Goal: Find specific page/section: Find specific page/section

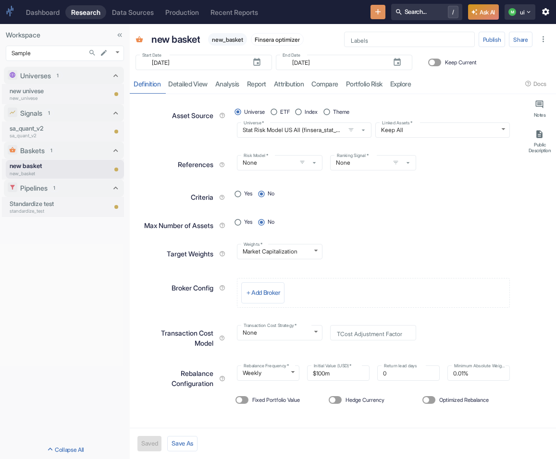
scroll to position [10, 0]
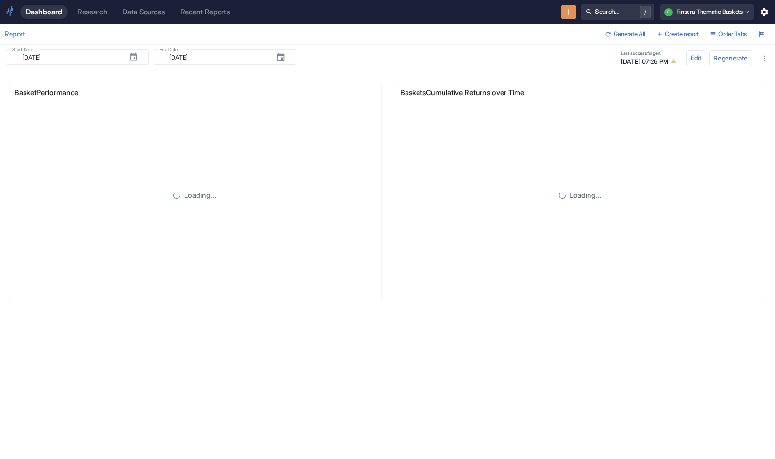
click at [447, 16] on div "Dashboard Research Data Sources Recent Reports" at bounding box center [287, 12] width 535 height 14
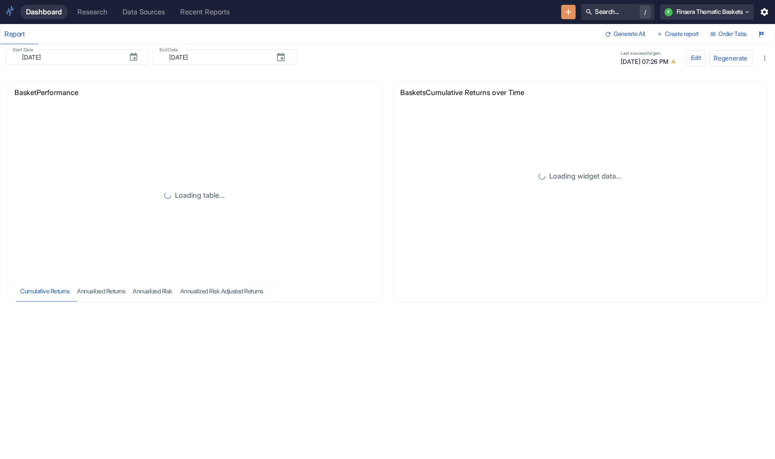
click at [91, 12] on div "Research" at bounding box center [92, 12] width 30 height 9
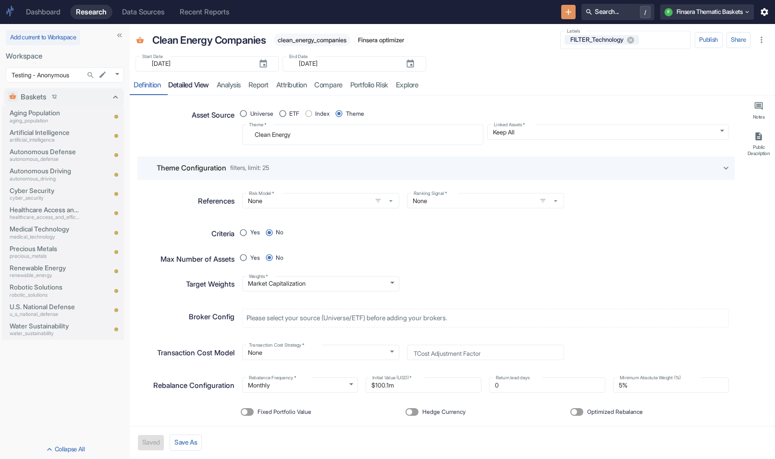
click at [193, 82] on link "detailed view" at bounding box center [188, 85] width 49 height 20
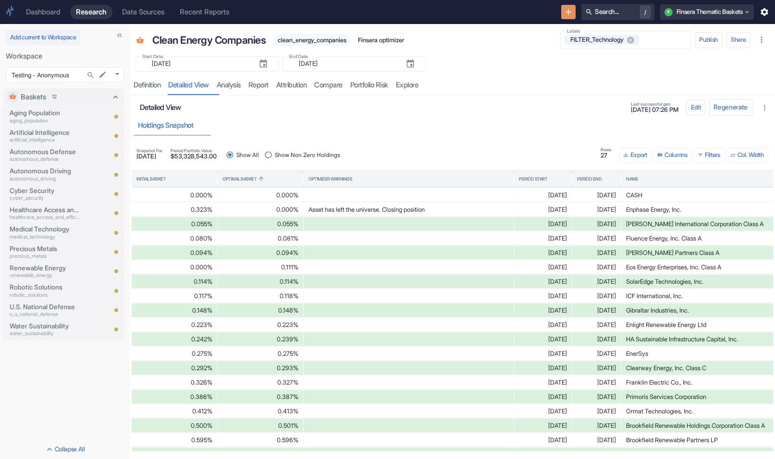
click at [338, 154] on span "Show Non Zero Holdings" at bounding box center [307, 155] width 65 height 9
click at [275, 154] on input "Show Non Zero Holdings" at bounding box center [267, 154] width 13 height 13
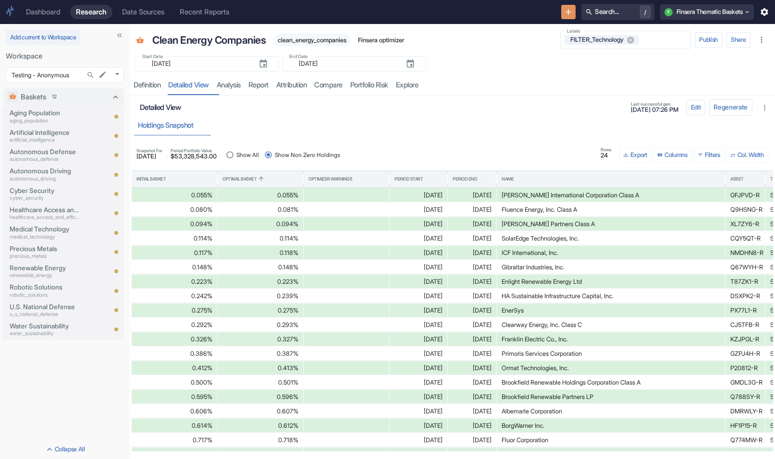
click at [236, 152] on input "Show All" at bounding box center [229, 154] width 13 height 13
